Goal: Task Accomplishment & Management: Manage account settings

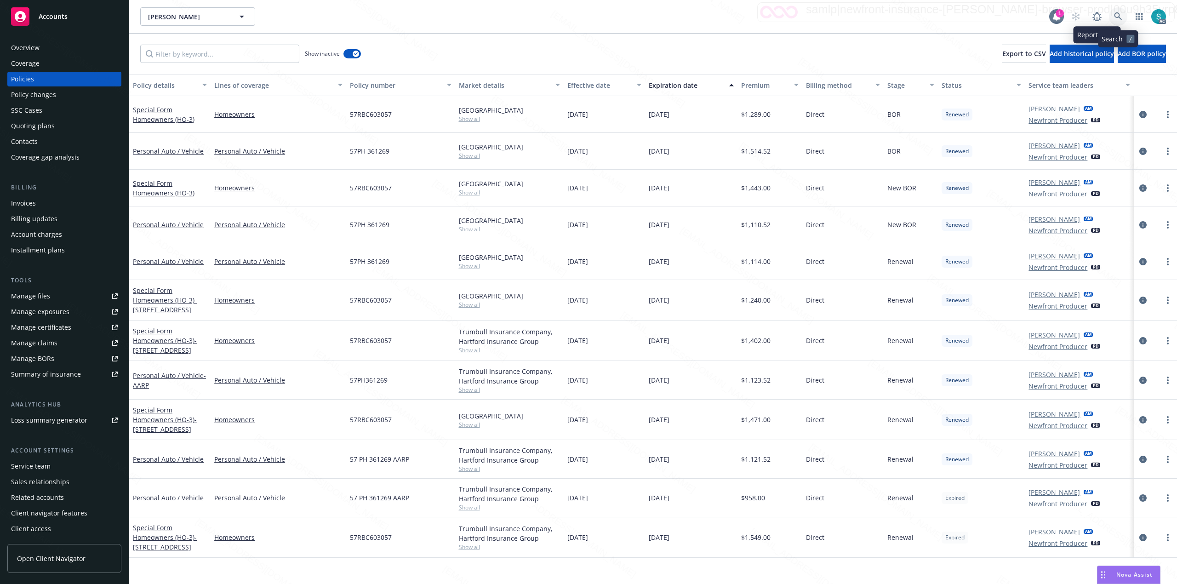
click at [1115, 16] on icon at bounding box center [1118, 16] width 8 height 8
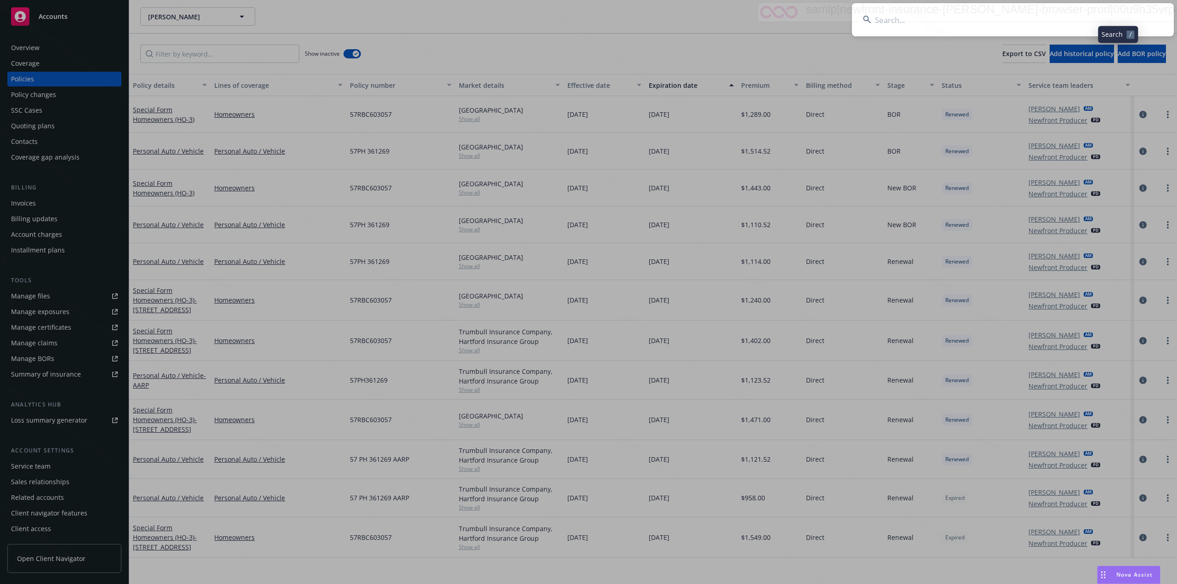
click at [999, 17] on input at bounding box center [1013, 19] width 322 height 33
type input "[PERSON_NAME] & [PERSON_NAME]"
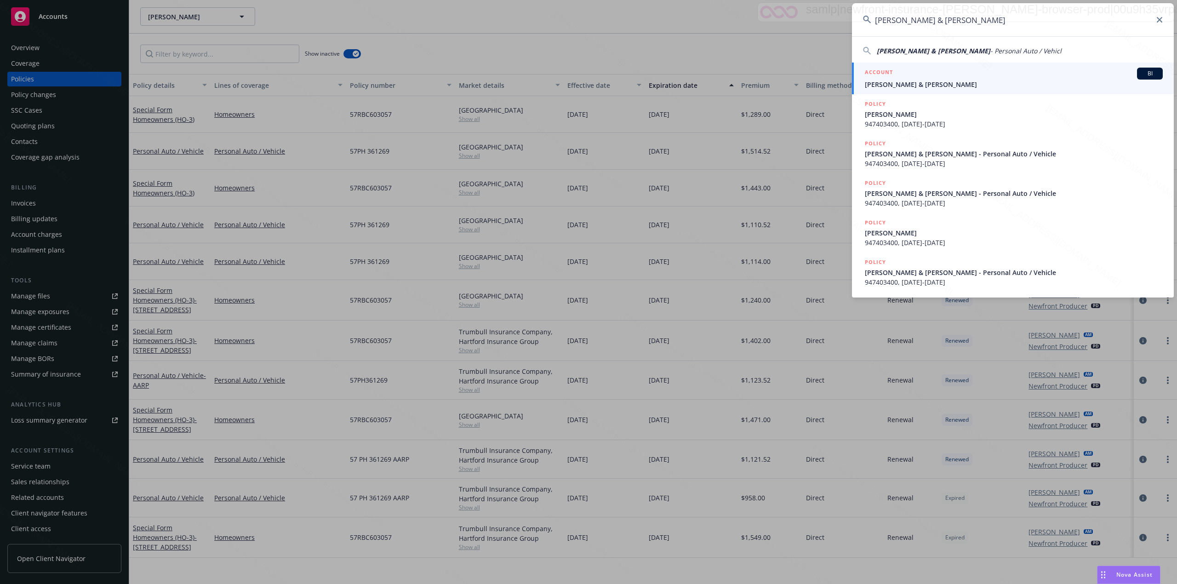
click at [961, 81] on span "[PERSON_NAME] & [PERSON_NAME]" at bounding box center [1014, 85] width 298 height 10
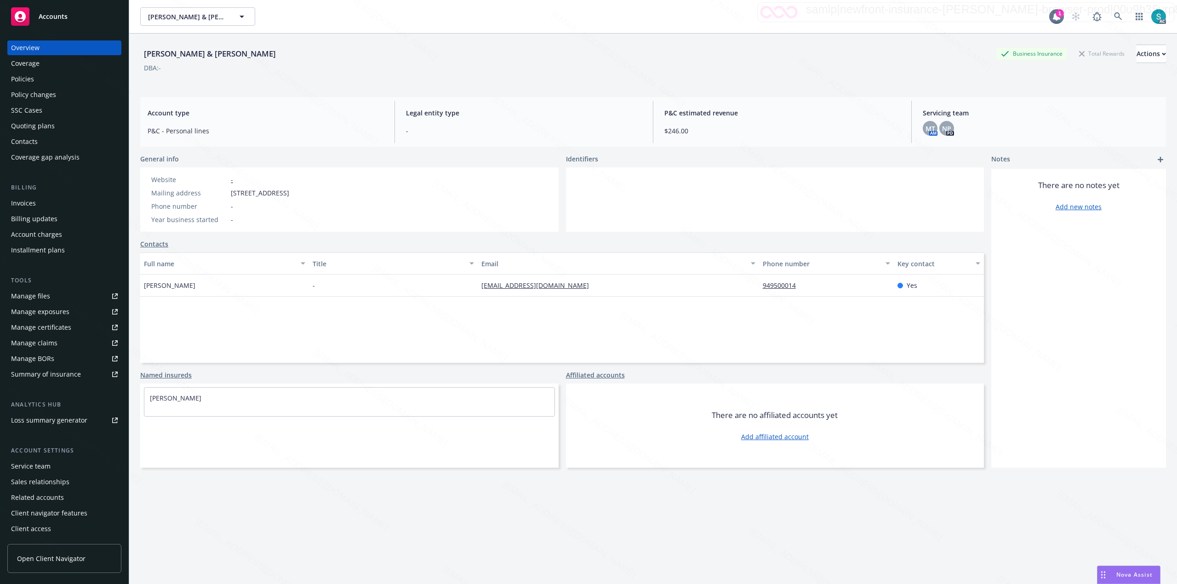
click at [744, 17] on div "Gregory & Florencia Moers Gregory & Florencia Moers" at bounding box center [594, 16] width 909 height 18
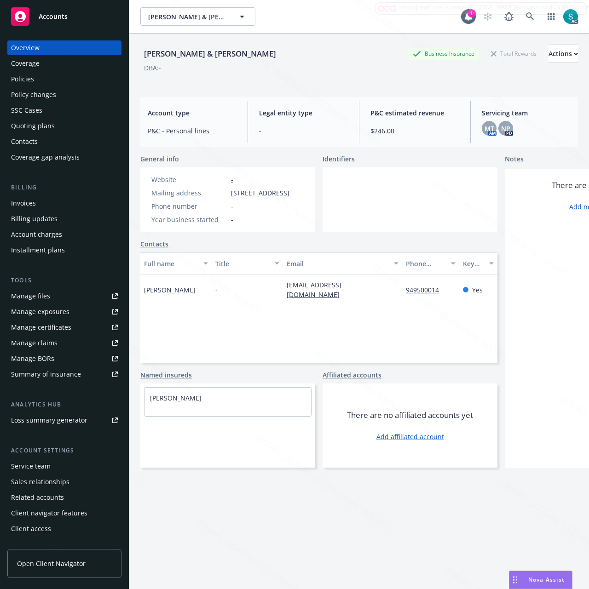
click at [23, 73] on div "Policies" at bounding box center [22, 79] width 23 height 15
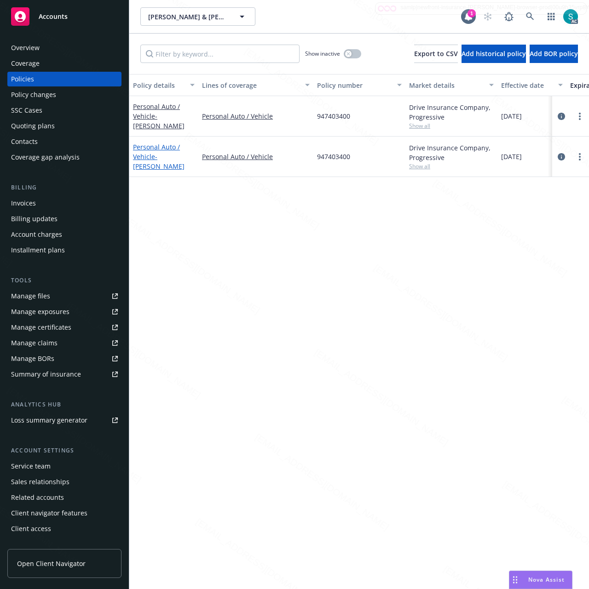
click at [149, 161] on span "- GREGORY MOERS" at bounding box center [158, 161] width 51 height 18
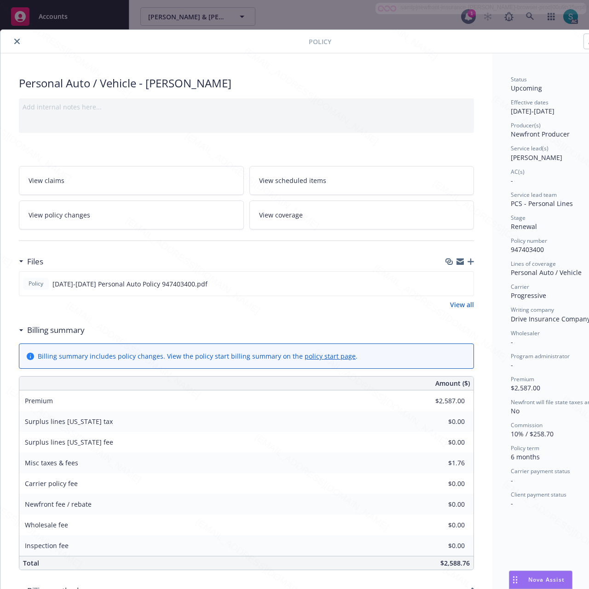
click at [359, 181] on link "View scheduled items" at bounding box center [361, 180] width 225 height 29
click at [310, 181] on span "View scheduled items" at bounding box center [292, 181] width 67 height 10
click at [492, 376] on div "Status Upcoming Effective dates 09/19/2025 - 03/19/2026 Producer(s) Newfront Pr…" at bounding box center [562, 446] width 140 height 787
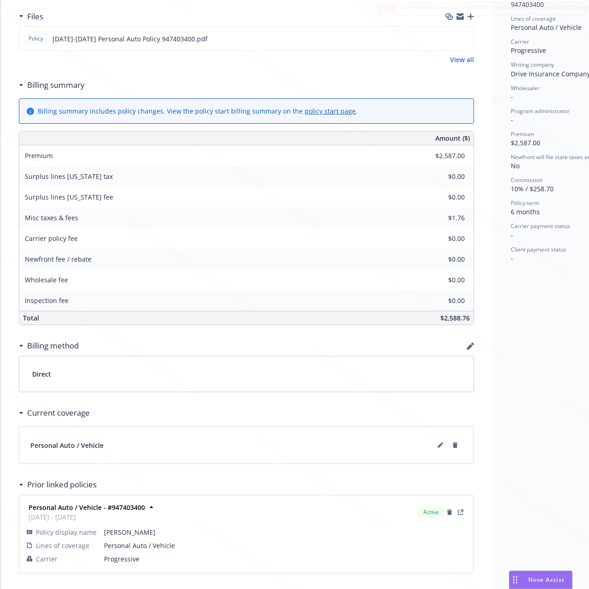
scroll to position [293, 0]
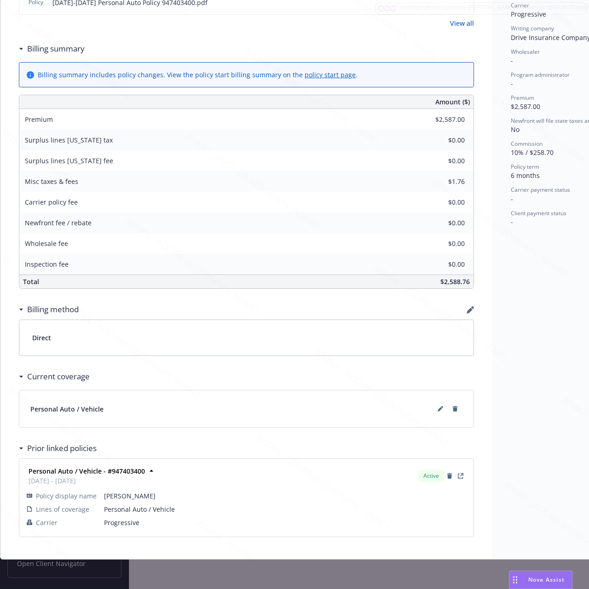
click at [439, 407] on div "Personal Auto / Vehicle" at bounding box center [246, 408] width 454 height 37
click at [440, 406] on icon at bounding box center [440, 409] width 6 height 6
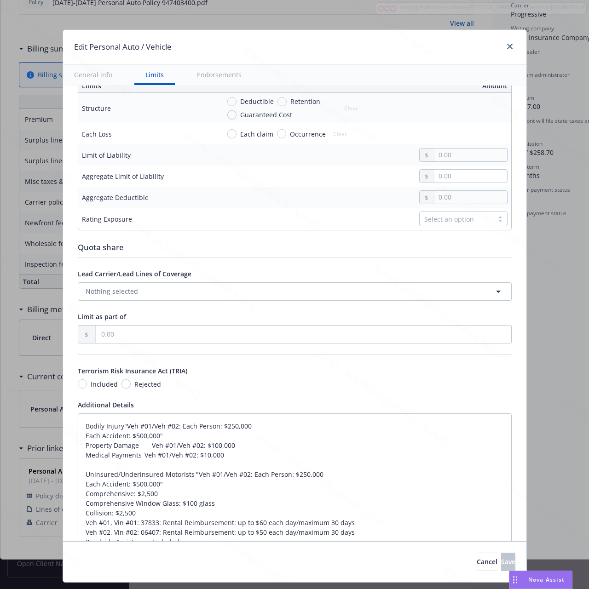
type textarea "x"
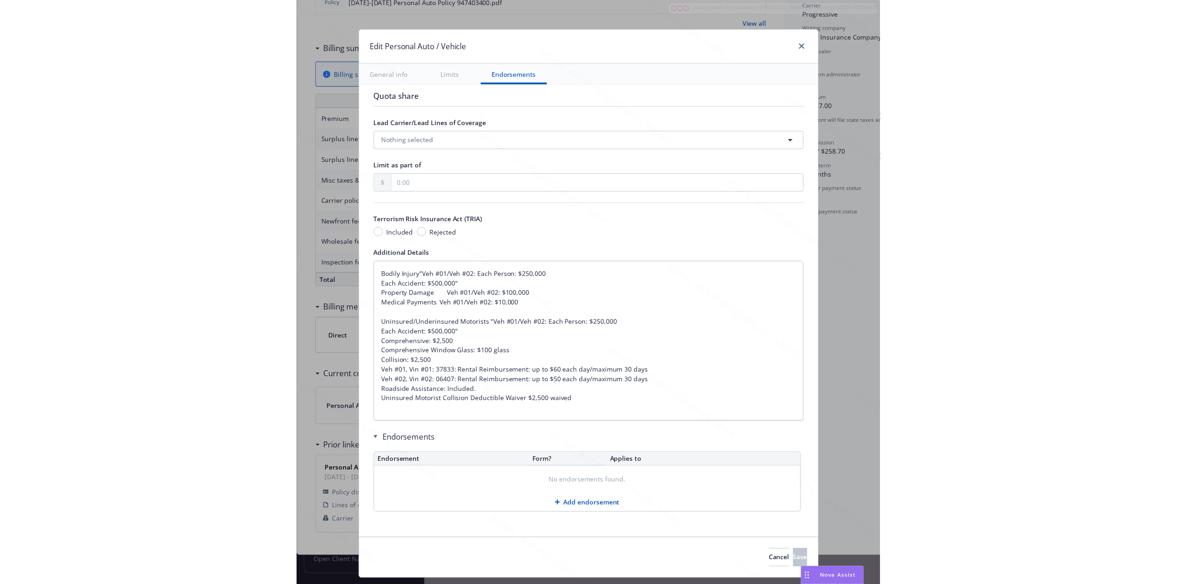
scroll to position [24, 0]
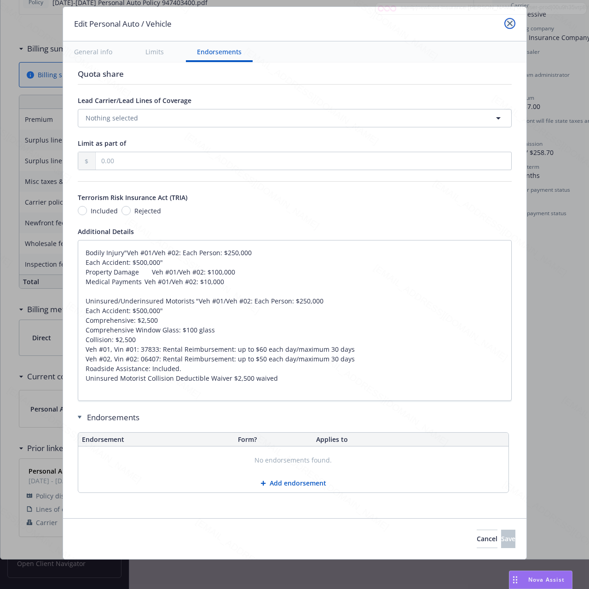
click at [510, 24] on icon "close" at bounding box center [510, 24] width 6 height 6
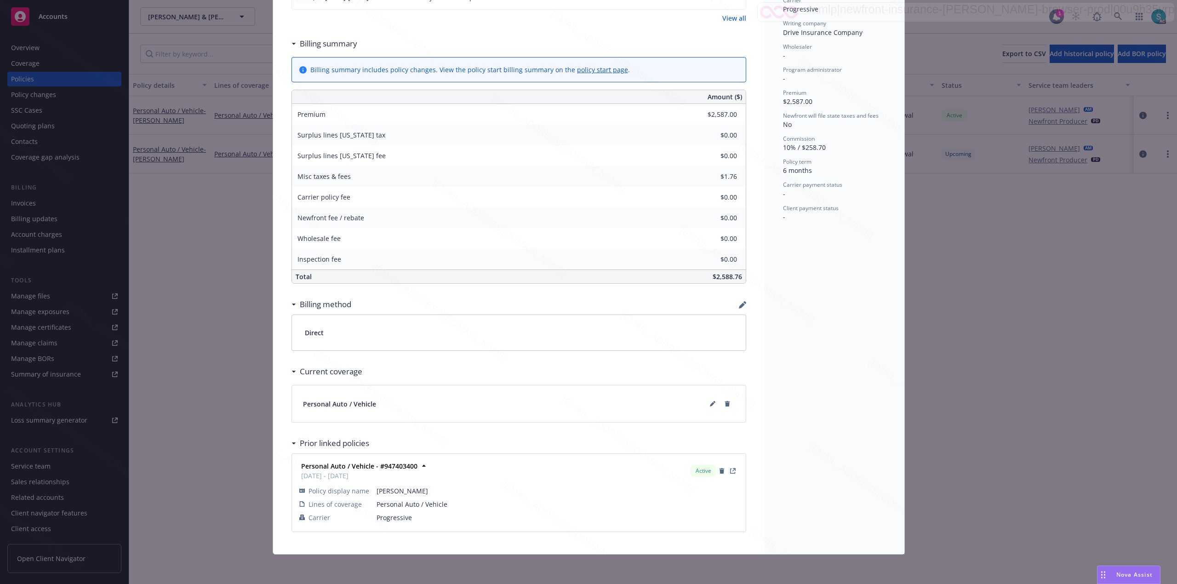
scroll to position [289, 0]
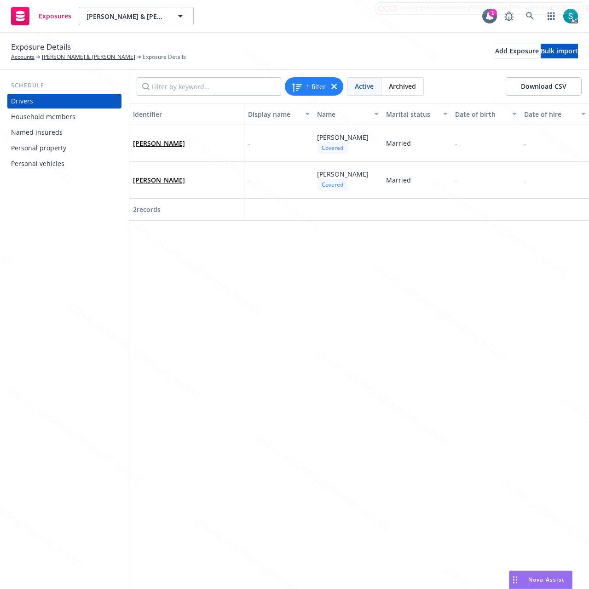
click at [59, 119] on div "Household members" at bounding box center [43, 116] width 64 height 15
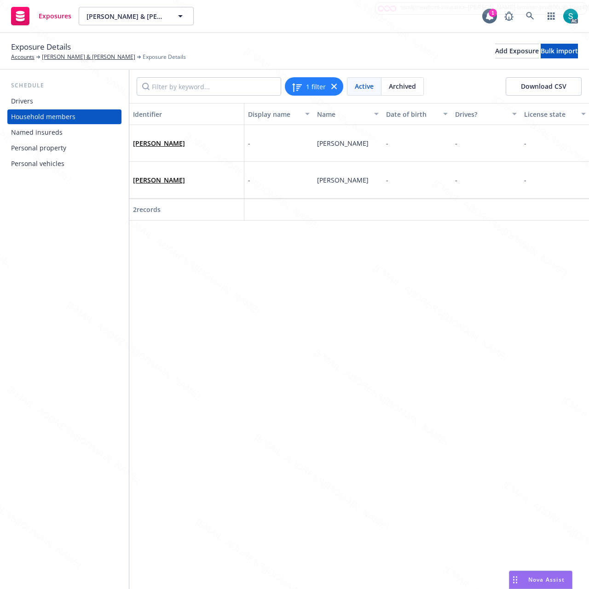
click at [31, 143] on div "Personal property" at bounding box center [38, 148] width 55 height 15
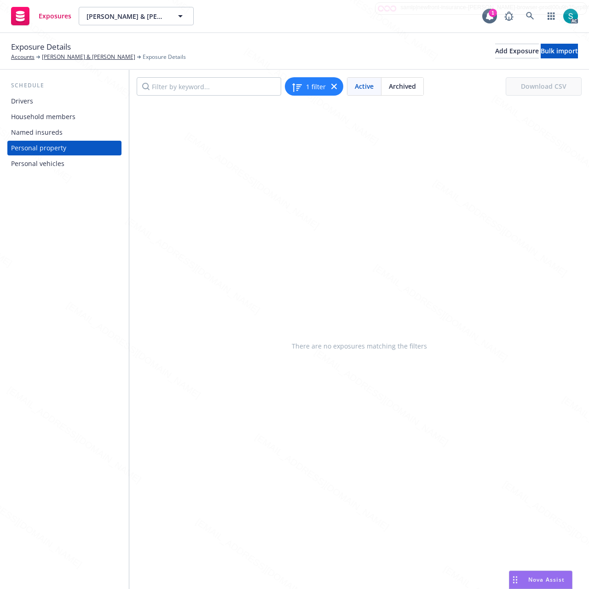
click at [30, 166] on div "Personal vehicles" at bounding box center [37, 163] width 53 height 15
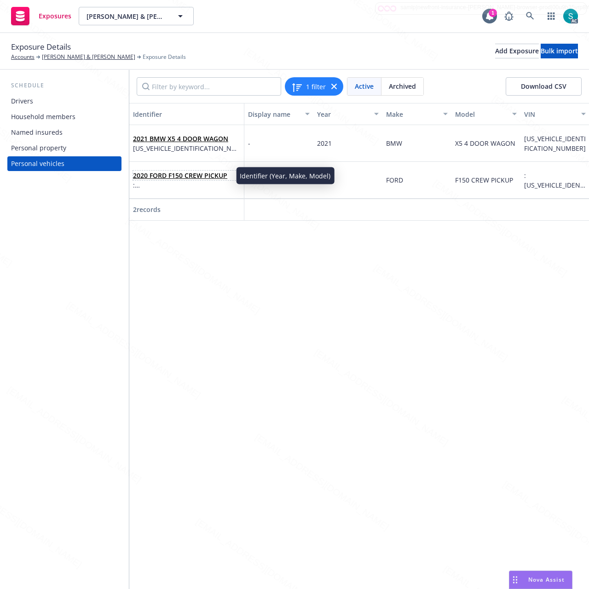
click at [181, 175] on link "2020 FORD F150 CREW PICKUP" at bounding box center [180, 175] width 94 height 9
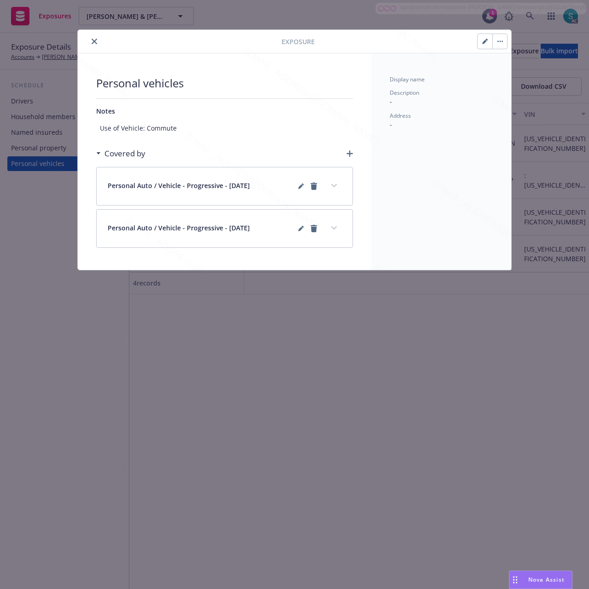
click at [481, 44] on button "button" at bounding box center [484, 41] width 15 height 15
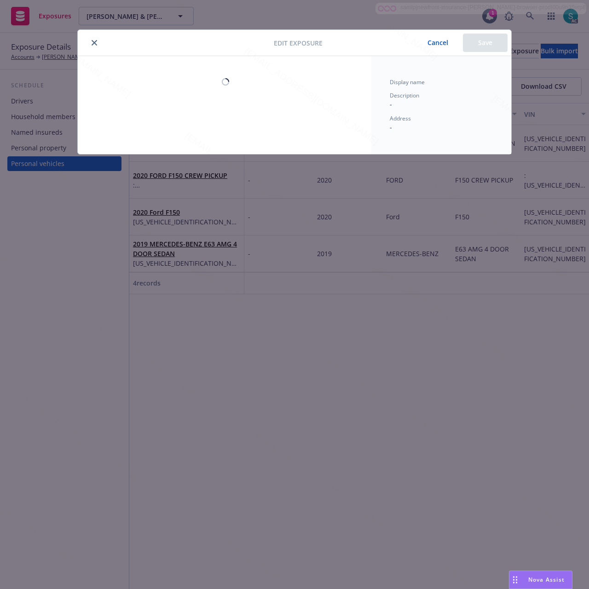
select select "CA"
select select "AUTO"
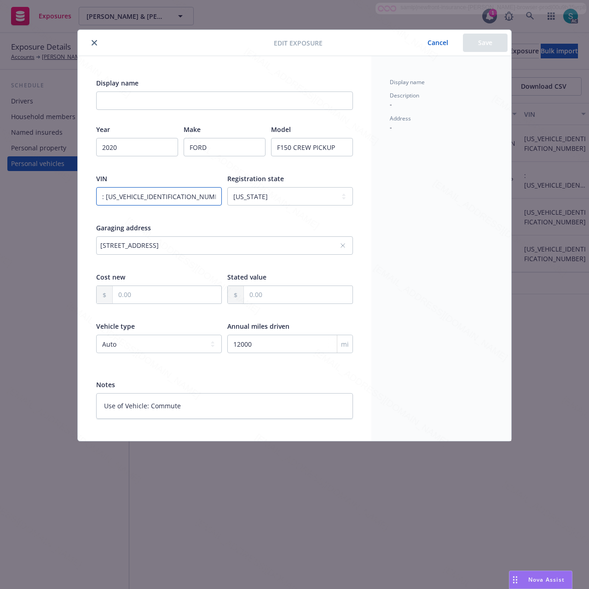
drag, startPoint x: 179, startPoint y: 197, endPoint x: 21, endPoint y: 196, distance: 158.2
click at [21, 196] on div "Edit exposure Cancel Save Display name Year 2020 Make FORD Model F150 CREW PICK…" at bounding box center [294, 294] width 589 height 589
click at [106, 200] on input ": 1FTFW1RG6LFC06407" at bounding box center [159, 196] width 126 height 18
type textarea "x"
type input "[US_VEHICLE_IDENTIFICATION_NUMBER]"
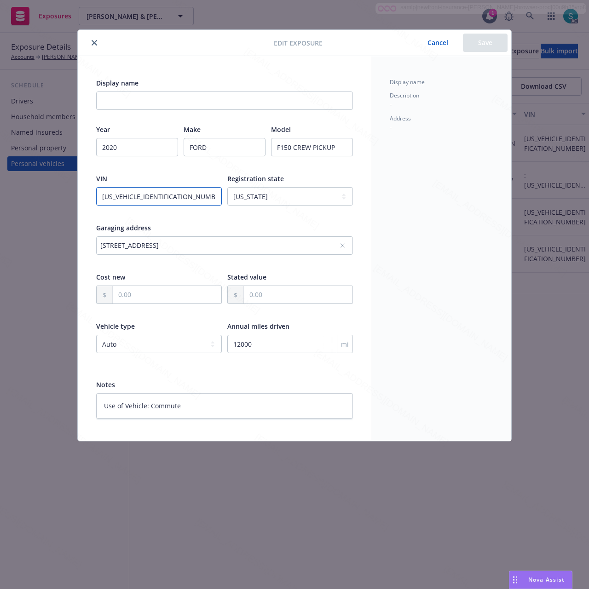
type textarea "x"
type input "[US_VEHICLE_IDENTIFICATION_NUMBER]"
click at [245, 344] on input "12000" at bounding box center [290, 344] width 126 height 18
paste input "7742"
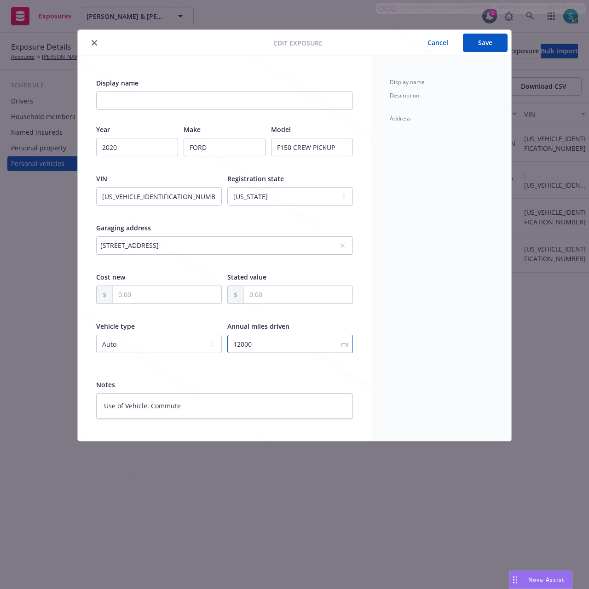
type input "17742"
type textarea "x"
type input "17742"
click at [475, 40] on button "Save" at bounding box center [485, 43] width 45 height 18
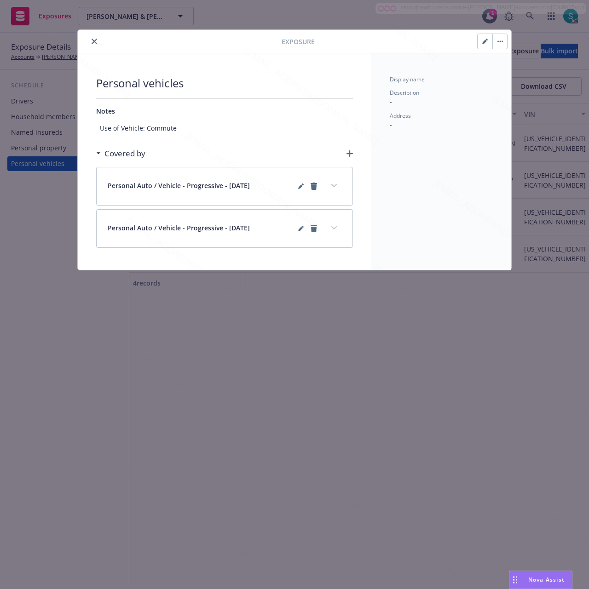
click at [98, 44] on button "close" at bounding box center [94, 41] width 11 height 11
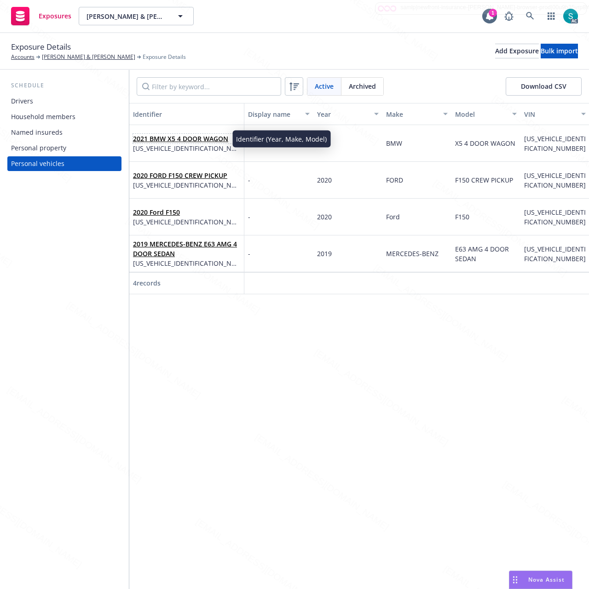
click at [183, 138] on link "2021 BMW X5 4 DOOR WAGON" at bounding box center [180, 138] width 95 height 9
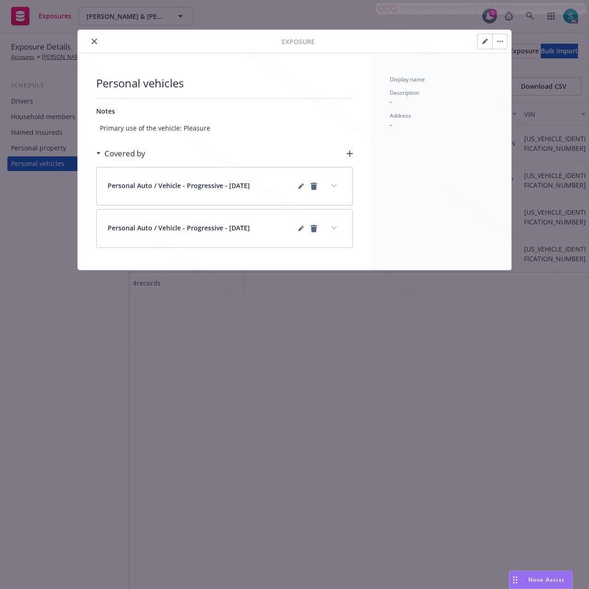
click at [477, 45] on button "button" at bounding box center [484, 41] width 15 height 15
type textarea "x"
select select "CA"
select select "AUTO"
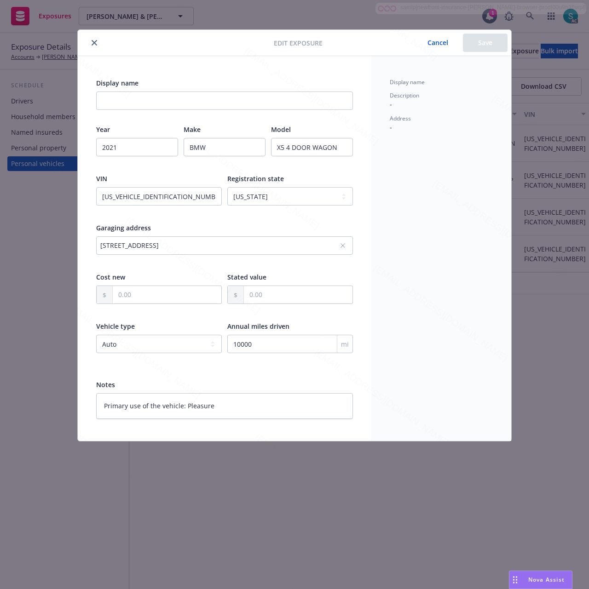
click at [422, 41] on button "Cancel" at bounding box center [437, 43] width 50 height 18
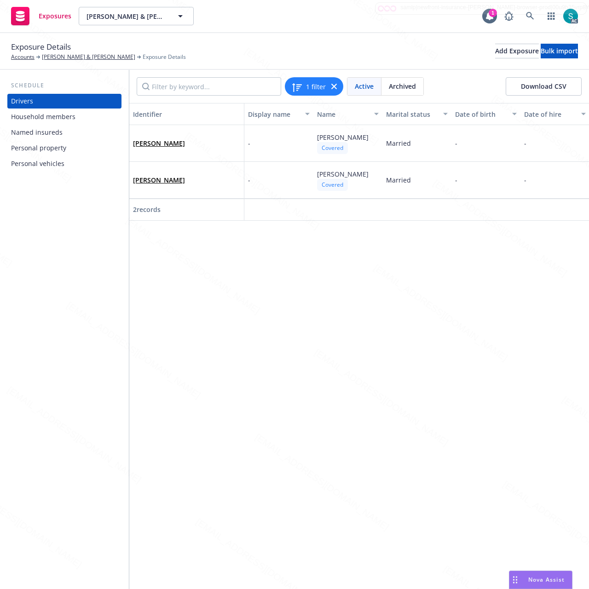
click at [48, 163] on div "Personal vehicles" at bounding box center [37, 163] width 53 height 15
